Goal: Communication & Community: Answer question/provide support

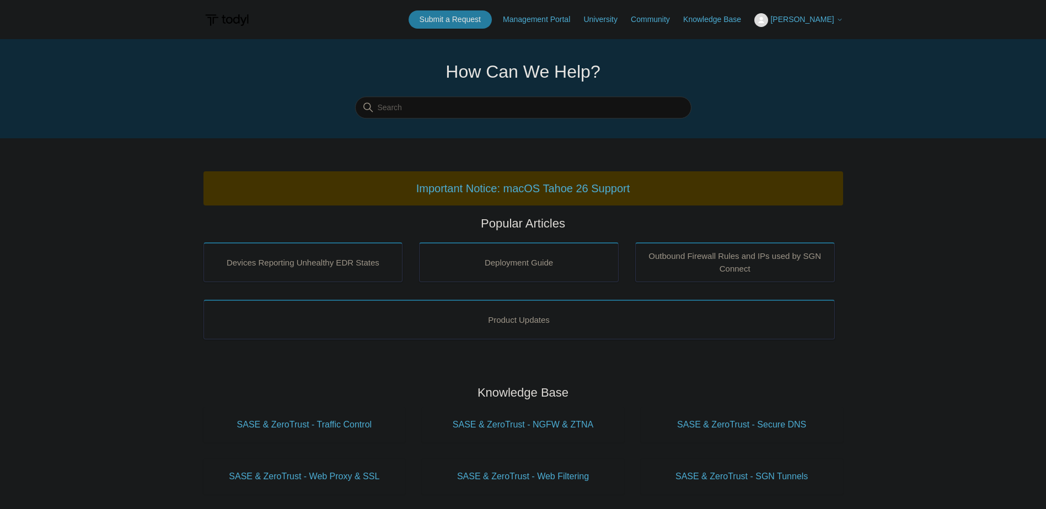
click at [820, 12] on div "Submit a Request Management Portal University Community Knowledge Base Tyler Si…" at bounding box center [626, 19] width 434 height 18
click at [821, 17] on span "[PERSON_NAME]" at bounding box center [801, 19] width 63 height 9
click at [814, 45] on link "My Support Requests" at bounding box center [809, 43] width 108 height 19
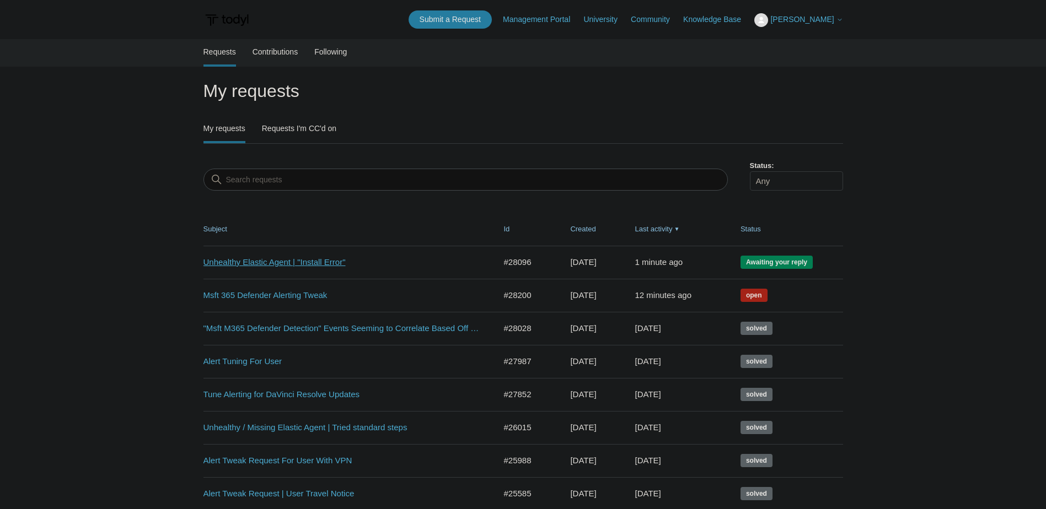
click at [292, 266] on link "Unhealthy Elastic Agent | "Install Error"" at bounding box center [341, 262] width 276 height 13
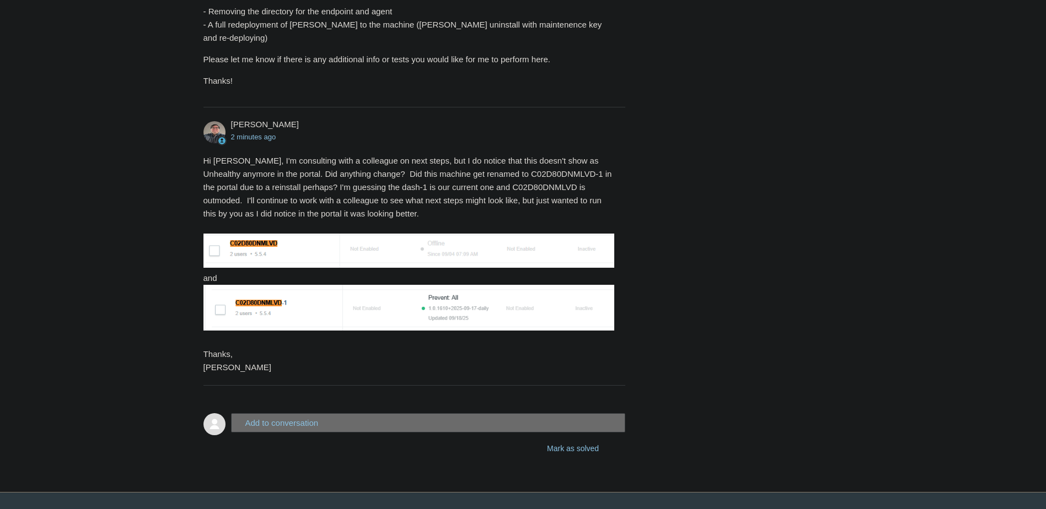
scroll to position [1593, 0]
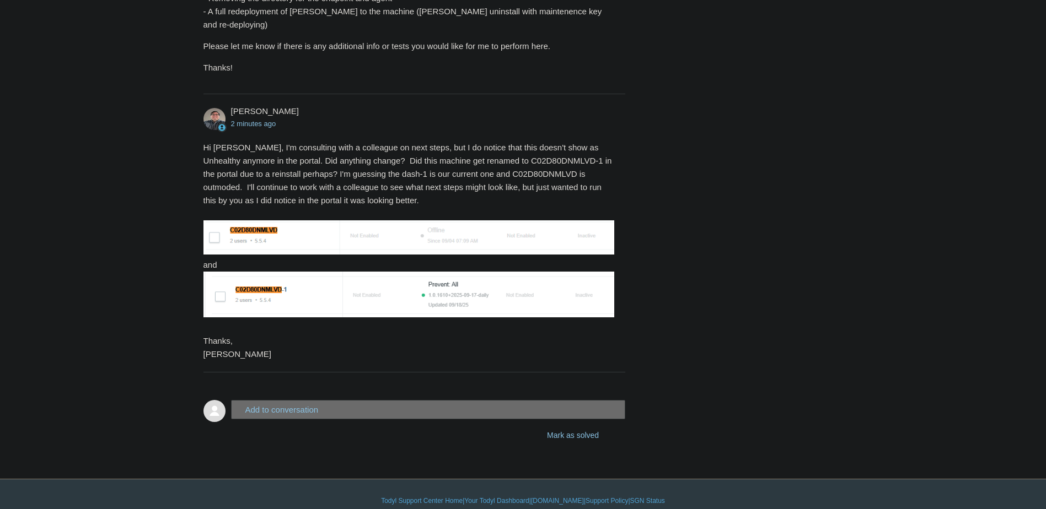
click at [298, 401] on button "Add to conversation" at bounding box center [428, 409] width 395 height 19
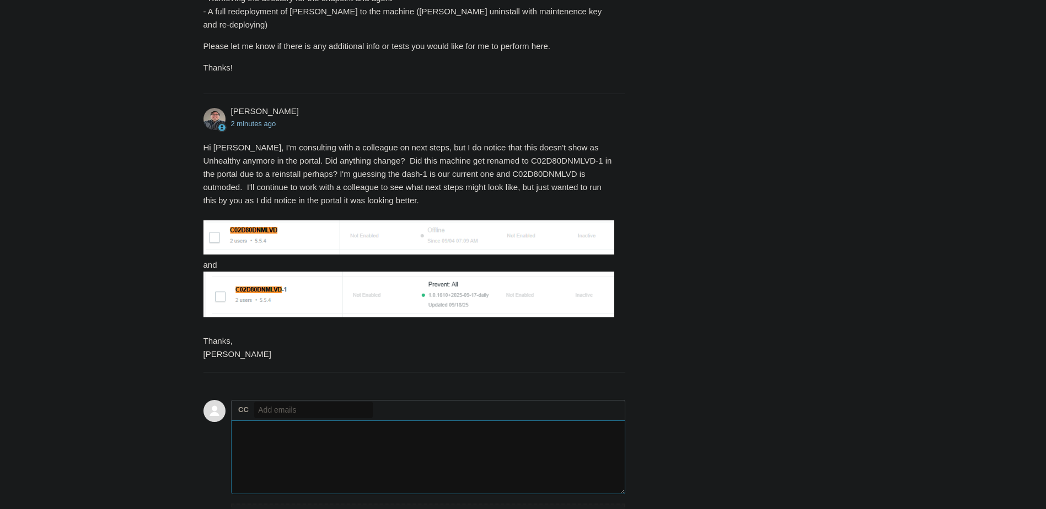
click at [314, 442] on textarea "Add your reply" at bounding box center [428, 458] width 395 height 74
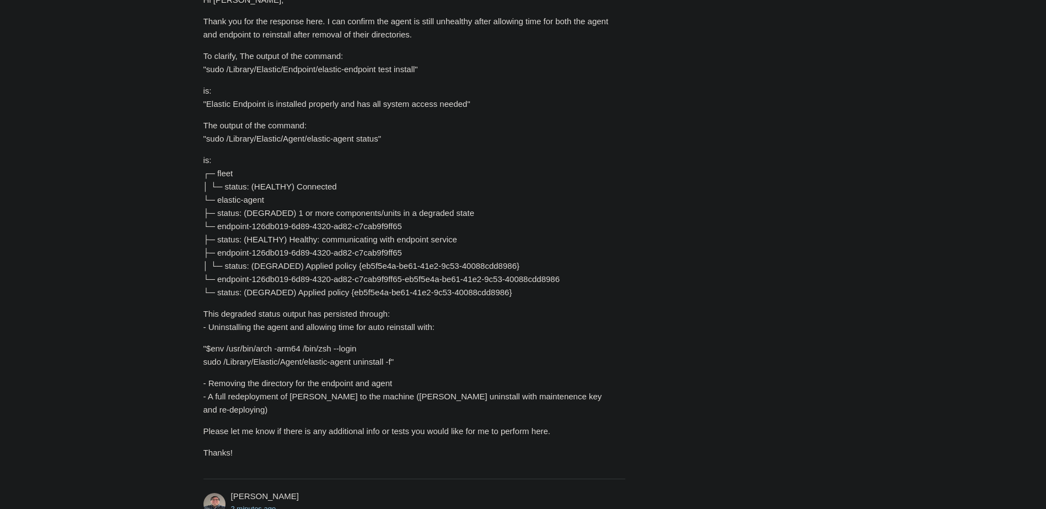
scroll to position [1207, 0]
drag, startPoint x: 203, startPoint y: 137, endPoint x: 382, endPoint y: 142, distance: 178.7
click at [382, 142] on p "The output of the command: "sudo /Library/Elastic/Agent/elastic-agent status"" at bounding box center [408, 133] width 411 height 26
copy p ""sudo /Library/Elastic/Agent/elastic-agent status""
click at [544, 210] on p "is: ┌─ fleet │ └─ status: (HEALTHY) Connected └─ elastic-agent ├─ status: (DEGR…" at bounding box center [408, 227] width 411 height 146
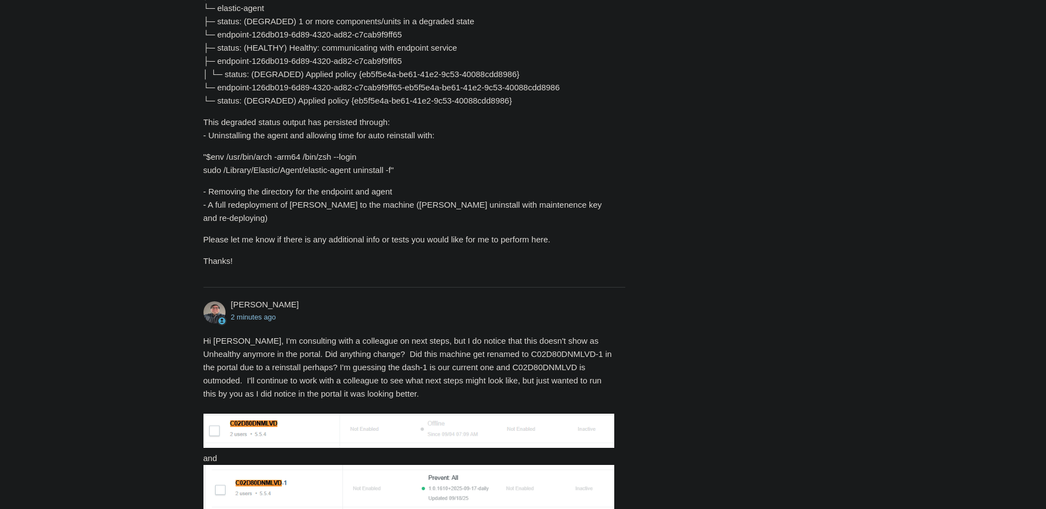
scroll to position [1648, 0]
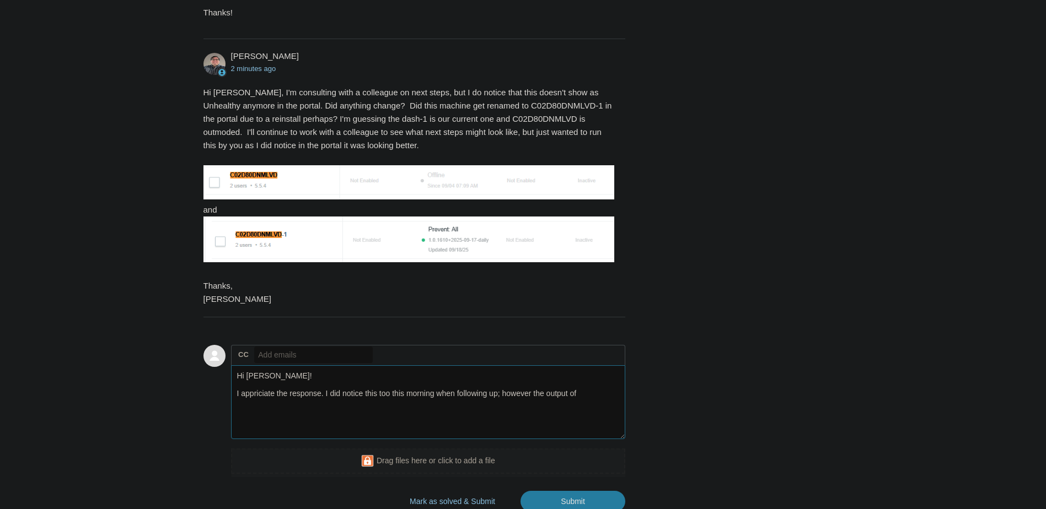
drag, startPoint x: 592, startPoint y: 368, endPoint x: 594, endPoint y: 385, distance: 16.6
click at [593, 368] on textarea "Hi Matt! I appriciate the response. I did notice this too this morning when fol…" at bounding box center [428, 403] width 395 height 74
click at [594, 385] on textarea "Hi Matt! I appriciate the response. I did notice this too this morning when fol…" at bounding box center [428, 403] width 395 height 74
paste textarea ""sudo /Library/Elastic/Agent/elastic-agent status""
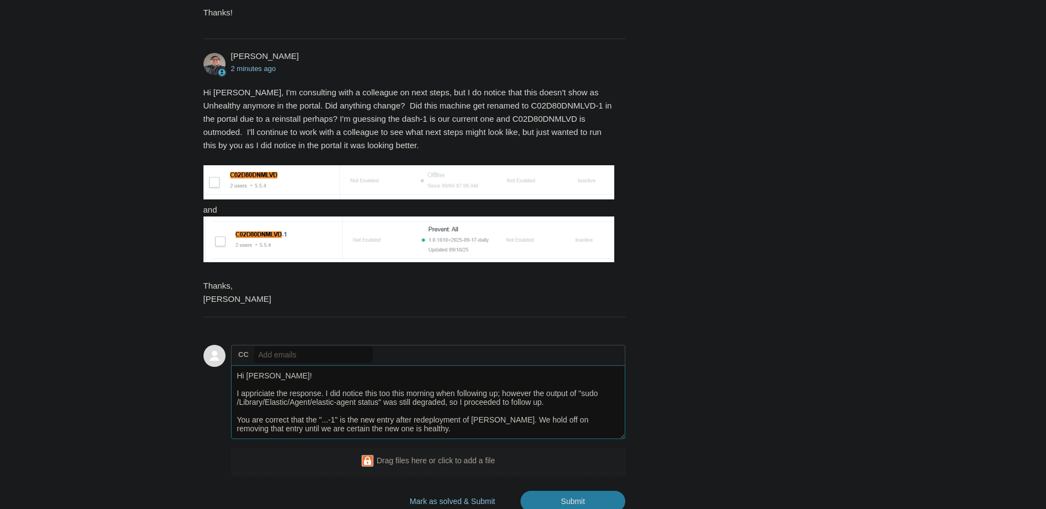
scroll to position [13, 0]
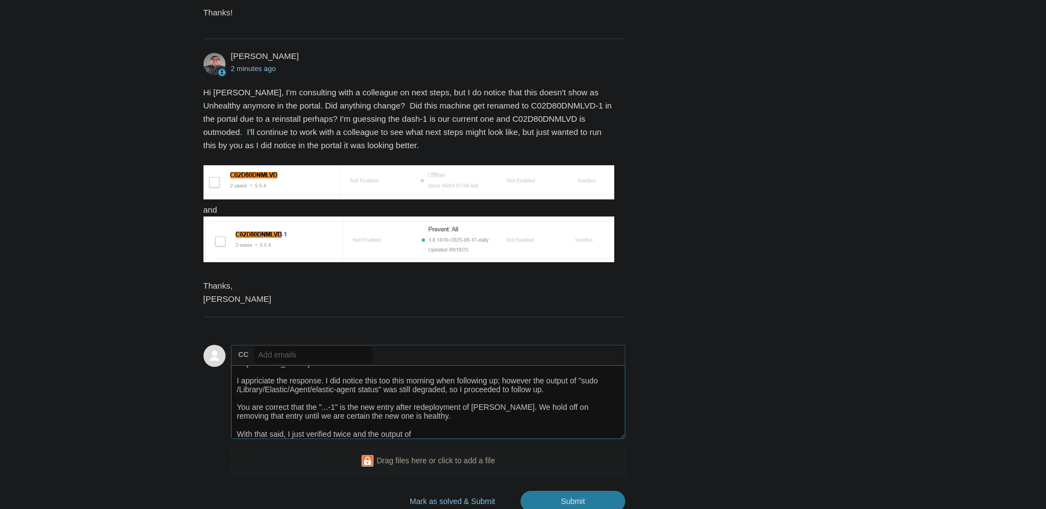
paste textarea ""sudo /Library/Elastic/Agent/elastic-agent status""
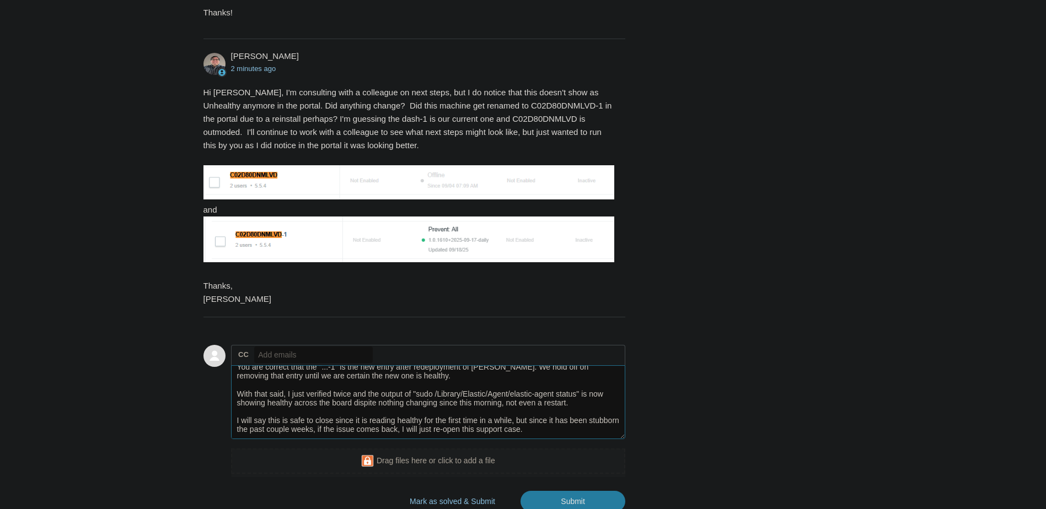
scroll to position [66, 0]
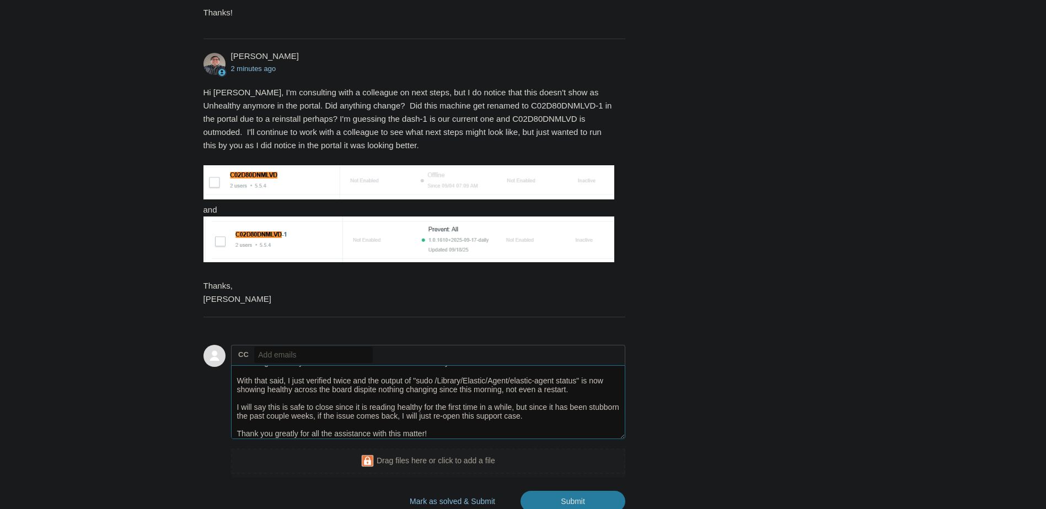
type textarea "Hi Matt! I appriciate the response. I did notice this too this morning when fol…"
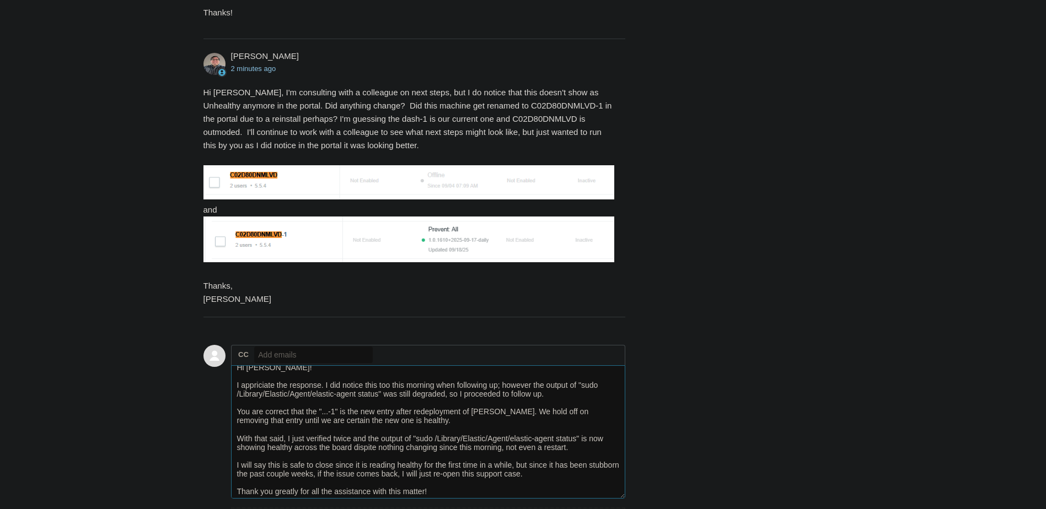
scroll to position [0, 0]
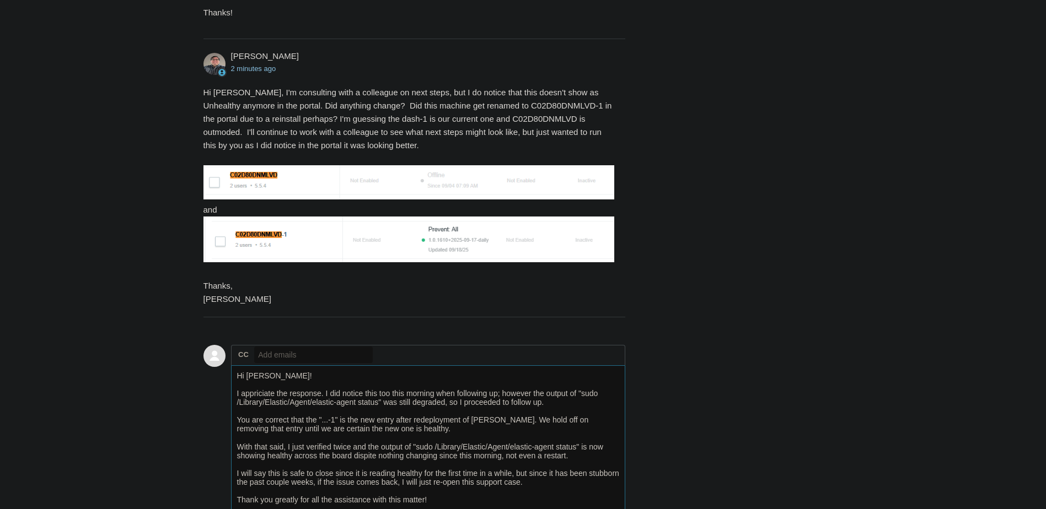
drag, startPoint x: 624, startPoint y: 422, endPoint x: 620, endPoint y: 503, distance: 81.7
click at [620, 503] on textarea "Hi Matt! I appriciate the response. I did notice this too this morning when fol…" at bounding box center [428, 442] width 395 height 152
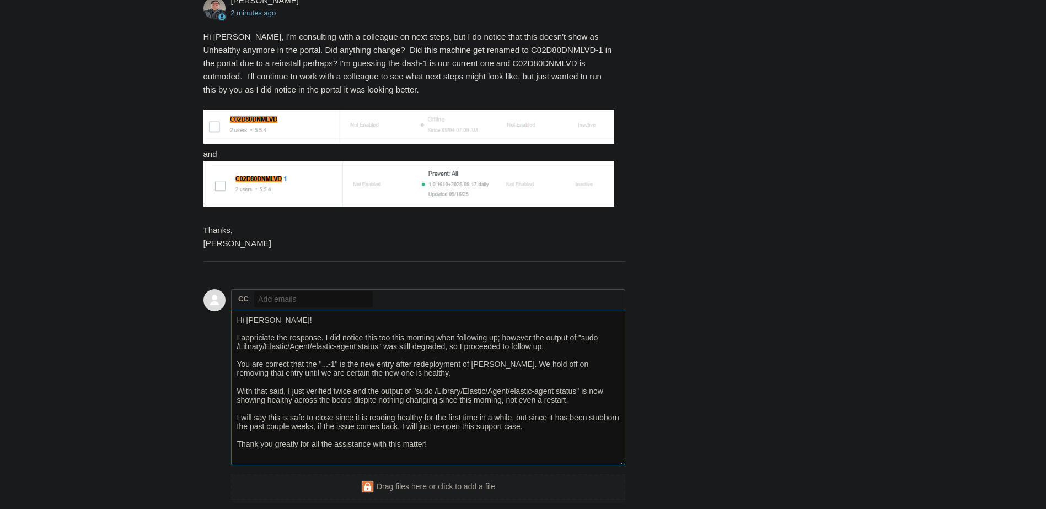
scroll to position [1796, 0]
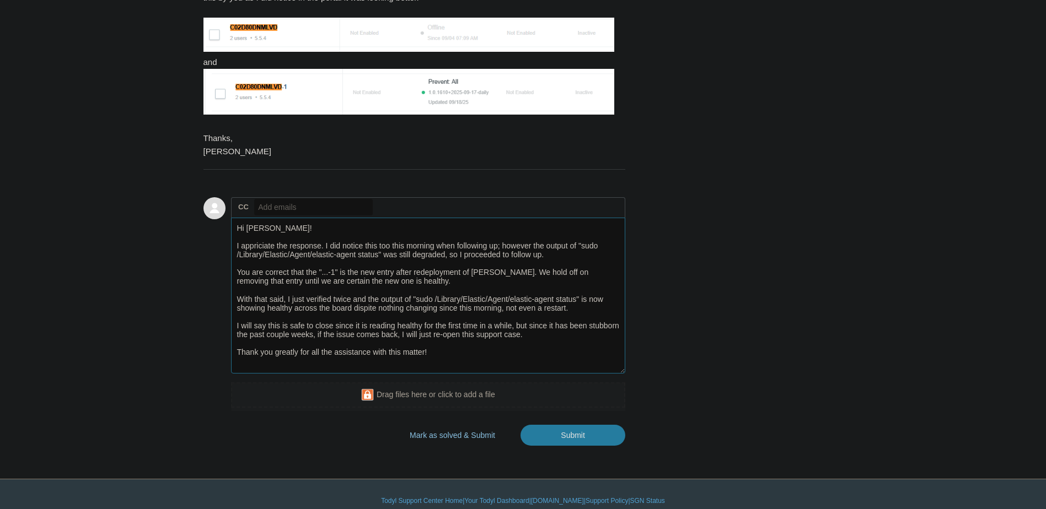
drag, startPoint x: 248, startPoint y: 260, endPoint x: 379, endPoint y: 272, distance: 132.3
click at [379, 272] on textarea "Hi Matt! I appriciate the response. I did notice this too this morning when fol…" at bounding box center [428, 296] width 395 height 156
click at [311, 265] on textarea "Hi Matt! I appriciate the response. I did notice this too this morning when fol…" at bounding box center [428, 296] width 395 height 156
click at [565, 426] on input "Submit" at bounding box center [572, 436] width 105 height 22
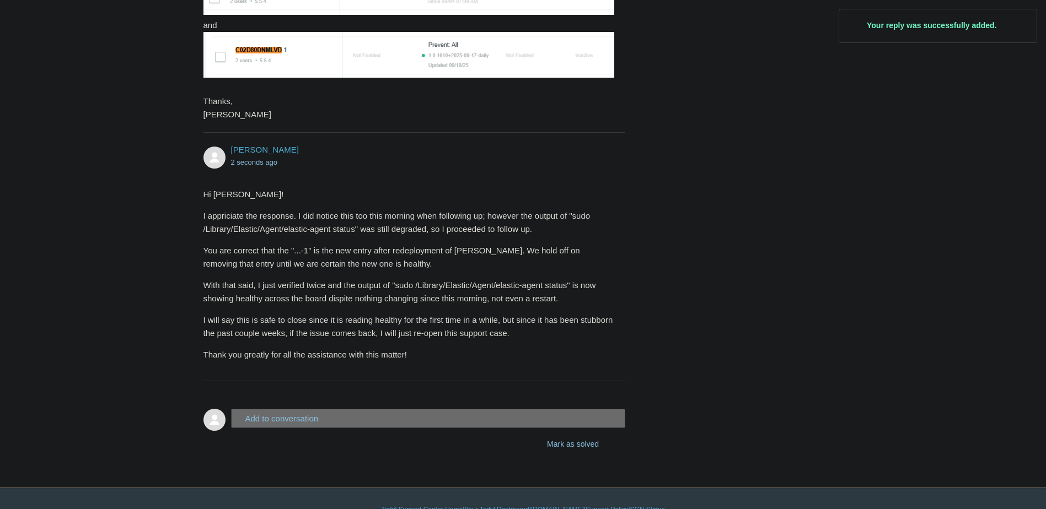
scroll to position [1842, 0]
